Goal: Task Accomplishment & Management: Use online tool/utility

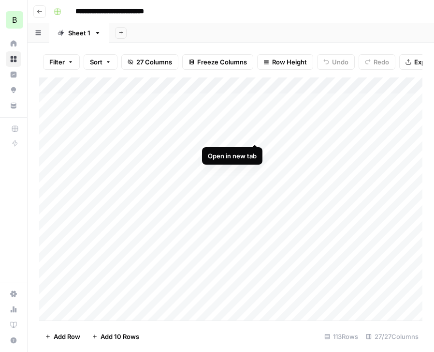
click at [254, 134] on div "Add Column" at bounding box center [231, 198] width 384 height 243
click at [235, 164] on div "Add Column" at bounding box center [231, 198] width 384 height 243
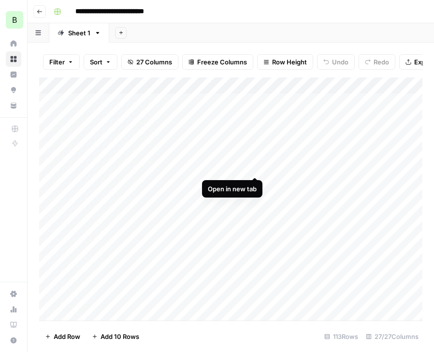
click at [254, 167] on div "Add Column" at bounding box center [231, 198] width 384 height 243
click at [220, 126] on div "Add Column" at bounding box center [231, 198] width 384 height 243
click at [222, 160] on div "Add Column" at bounding box center [231, 198] width 384 height 243
click at [223, 144] on div "Add Column" at bounding box center [231, 198] width 384 height 243
click at [219, 163] on div "Add Column" at bounding box center [231, 198] width 384 height 243
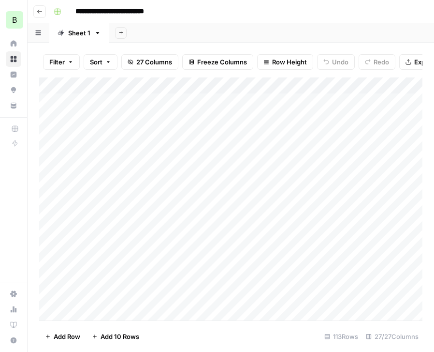
click at [189, 150] on div "Add Column" at bounding box center [231, 198] width 384 height 243
click at [255, 153] on div "Add Column" at bounding box center [231, 198] width 384 height 243
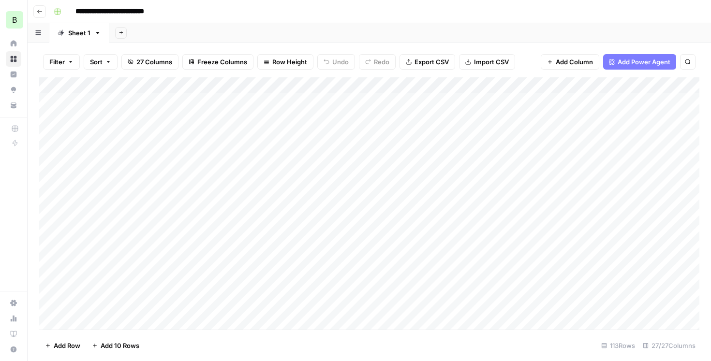
click at [209, 167] on div "Add Column" at bounding box center [369, 203] width 660 height 253
click at [227, 184] on div "Add Column" at bounding box center [369, 203] width 660 height 253
click at [257, 182] on div "Add Column" at bounding box center [369, 203] width 660 height 253
click at [239, 197] on div "Add Column" at bounding box center [369, 203] width 660 height 253
click at [256, 201] on div "Add Column" at bounding box center [369, 203] width 660 height 253
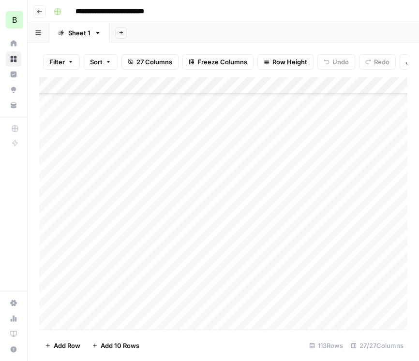
scroll to position [67, 0]
click at [253, 149] on div "Add Column" at bounding box center [223, 203] width 368 height 253
click at [208, 165] on div "Add Column" at bounding box center [223, 203] width 368 height 253
click at [254, 168] on div "Add Column" at bounding box center [223, 203] width 368 height 253
click at [257, 183] on div "Add Column" at bounding box center [223, 203] width 368 height 253
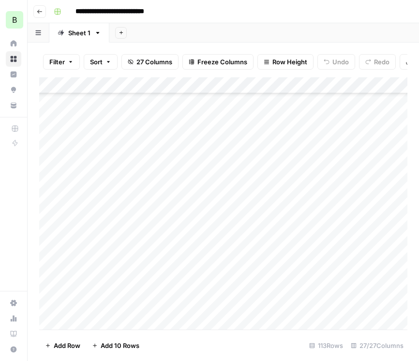
scroll to position [129, 0]
click at [236, 138] on div "Add Column" at bounding box center [223, 203] width 368 height 253
click at [256, 139] on div "Add Column" at bounding box center [223, 203] width 368 height 253
click at [193, 149] on div "Add Column" at bounding box center [223, 203] width 368 height 253
click at [253, 154] on div "Add Column" at bounding box center [223, 203] width 368 height 253
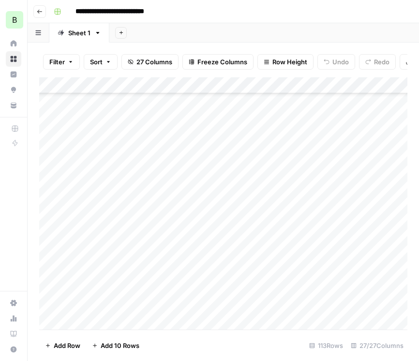
click at [242, 168] on div "Add Column" at bounding box center [223, 203] width 368 height 253
click at [253, 170] on div "Add Column" at bounding box center [223, 203] width 368 height 253
click at [241, 181] on div "Add Column" at bounding box center [223, 203] width 368 height 253
click at [254, 185] on div "Add Column" at bounding box center [223, 203] width 368 height 253
click at [252, 154] on div "Add Column" at bounding box center [223, 203] width 368 height 253
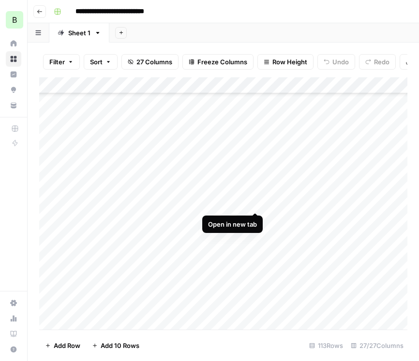
click at [256, 202] on div "Add Column" at bounding box center [223, 203] width 368 height 253
click at [252, 220] on div "Add Column" at bounding box center [223, 203] width 368 height 253
click at [237, 235] on div "Add Column" at bounding box center [223, 203] width 368 height 253
click at [251, 237] on div "Add Column" at bounding box center [223, 203] width 368 height 253
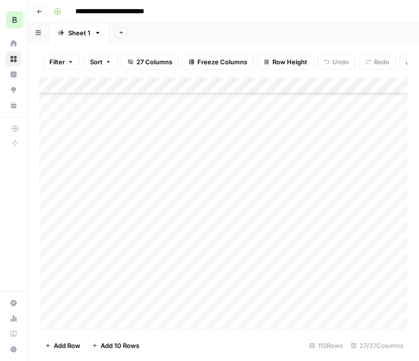
click at [247, 180] on div "Add Column" at bounding box center [223, 203] width 368 height 253
click at [256, 181] on div "Add Column" at bounding box center [223, 203] width 368 height 253
click at [255, 132] on div "Add Column" at bounding box center [223, 203] width 368 height 253
click at [255, 149] on div "Add Column" at bounding box center [223, 203] width 368 height 253
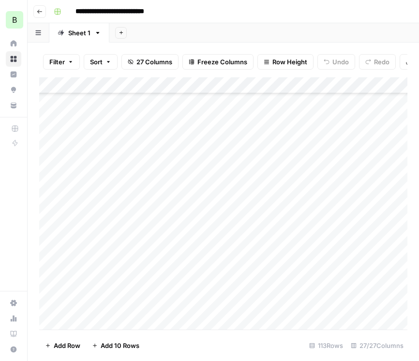
click at [255, 165] on div "Add Column" at bounding box center [223, 203] width 368 height 253
click at [254, 179] on div "Add Column" at bounding box center [223, 203] width 368 height 253
click at [255, 109] on div "Add Column" at bounding box center [223, 203] width 368 height 253
click at [255, 127] on div "Add Column" at bounding box center [223, 203] width 368 height 253
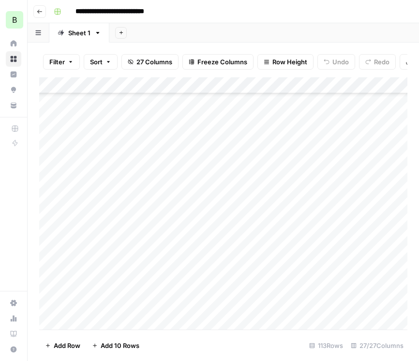
click at [250, 144] on div "Add Column" at bounding box center [223, 203] width 368 height 253
click at [258, 142] on div "Add Column" at bounding box center [223, 203] width 368 height 253
click at [257, 160] on div "Add Column" at bounding box center [223, 203] width 368 height 253
click at [256, 177] on div "Add Column" at bounding box center [223, 203] width 368 height 253
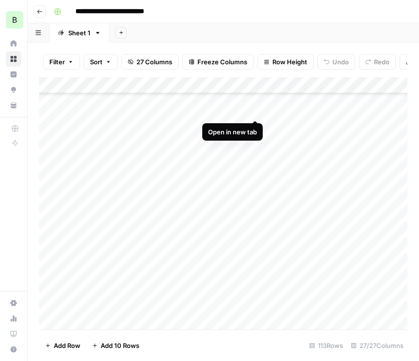
click at [255, 113] on div "Add Column" at bounding box center [223, 203] width 368 height 253
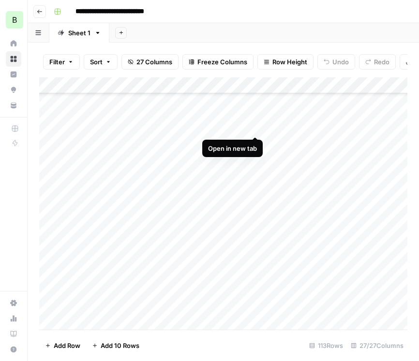
click at [257, 124] on div "Add Column" at bounding box center [223, 203] width 368 height 253
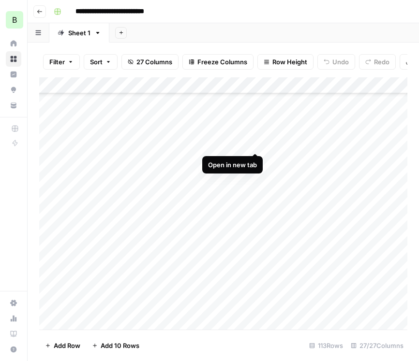
click at [254, 142] on div "Add Column" at bounding box center [223, 203] width 368 height 253
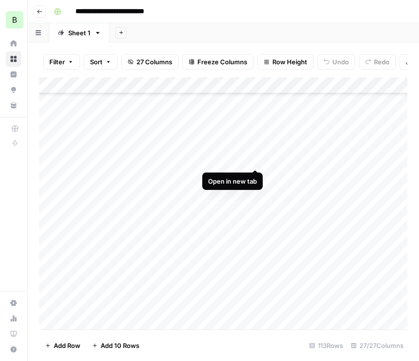
click at [255, 161] on div "Add Column" at bounding box center [223, 203] width 368 height 253
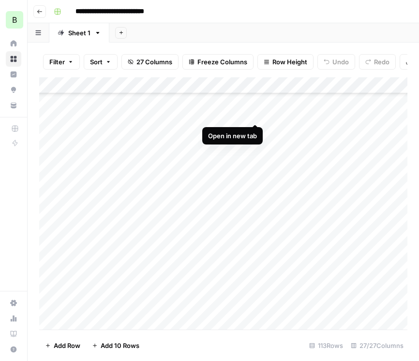
click at [254, 116] on div "Add Column" at bounding box center [223, 203] width 368 height 253
click at [255, 134] on div "Add Column" at bounding box center [223, 203] width 368 height 253
